Goal: Task Accomplishment & Management: Use online tool/utility

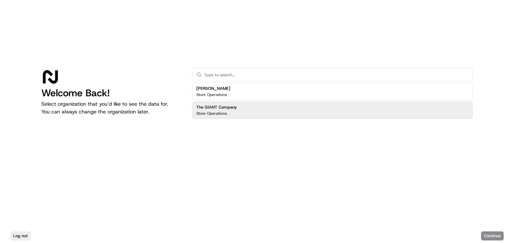
click at [221, 114] on p "Store Operations" at bounding box center [211, 113] width 31 height 5
click at [495, 235] on button "Continue" at bounding box center [492, 235] width 23 height 9
